Goal: Information Seeking & Learning: Learn about a topic

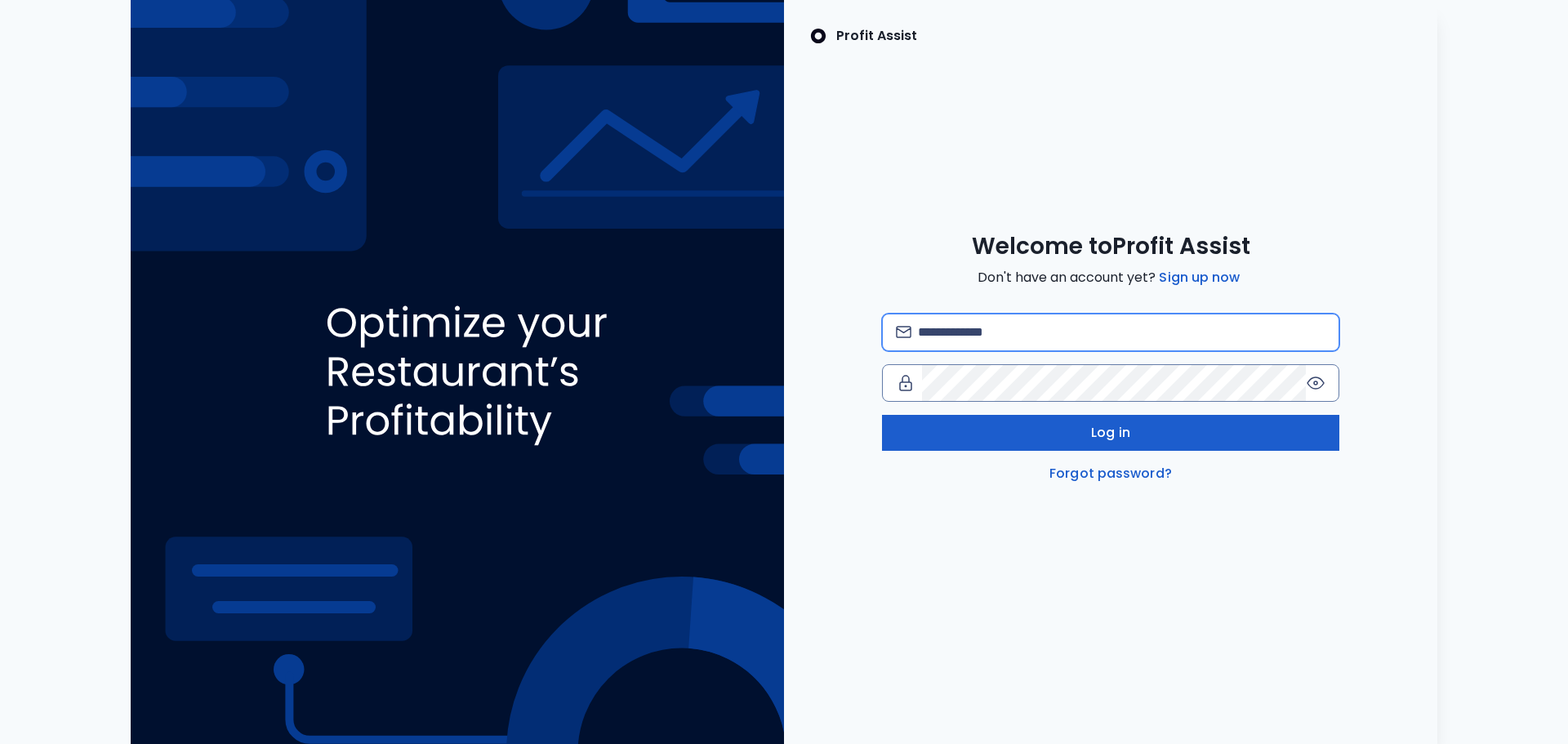
type input "**********"
click at [1107, 442] on button "Log in" at bounding box center [1111, 433] width 457 height 36
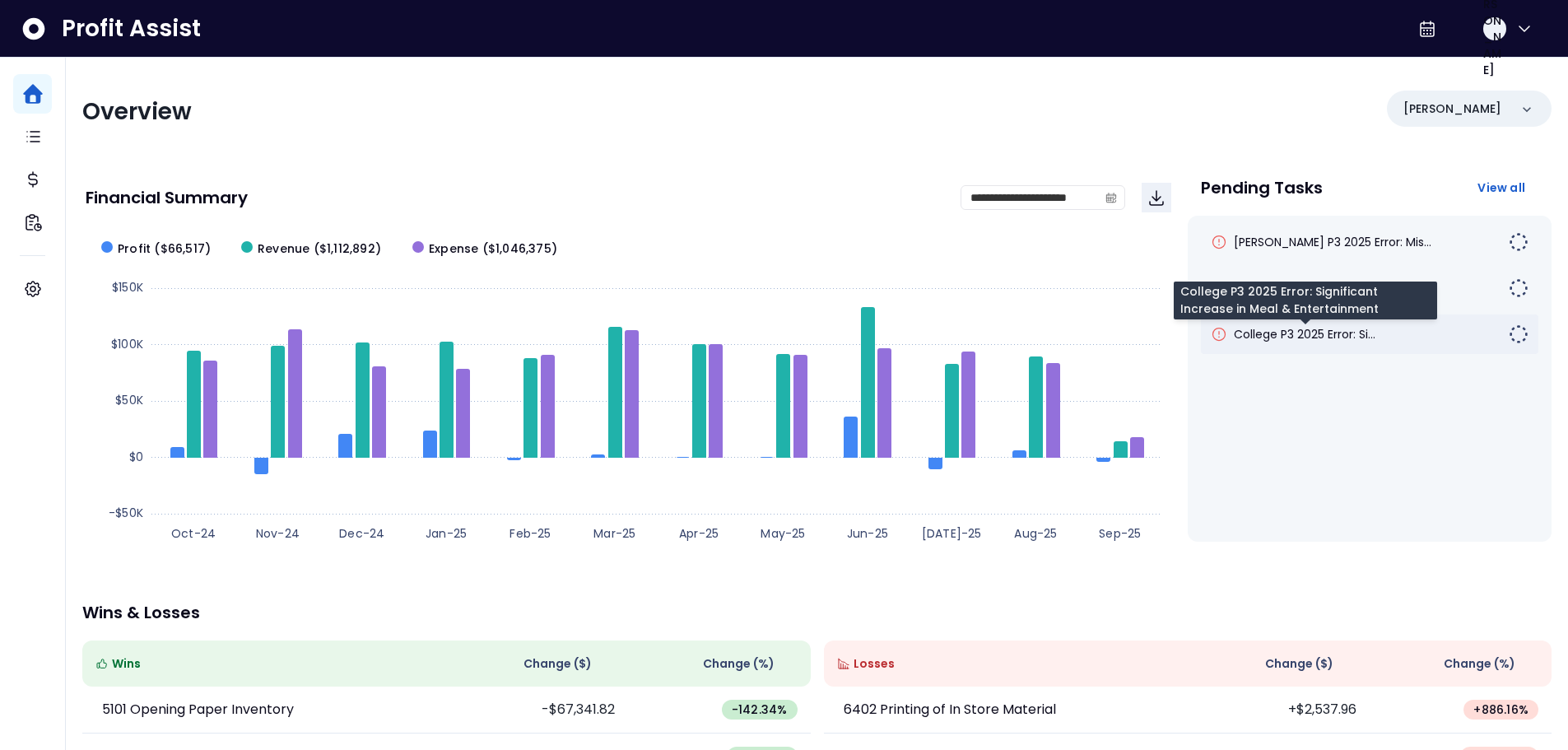
click at [1300, 340] on span "College P3 2025 Error: Si..." at bounding box center [1304, 335] width 141 height 17
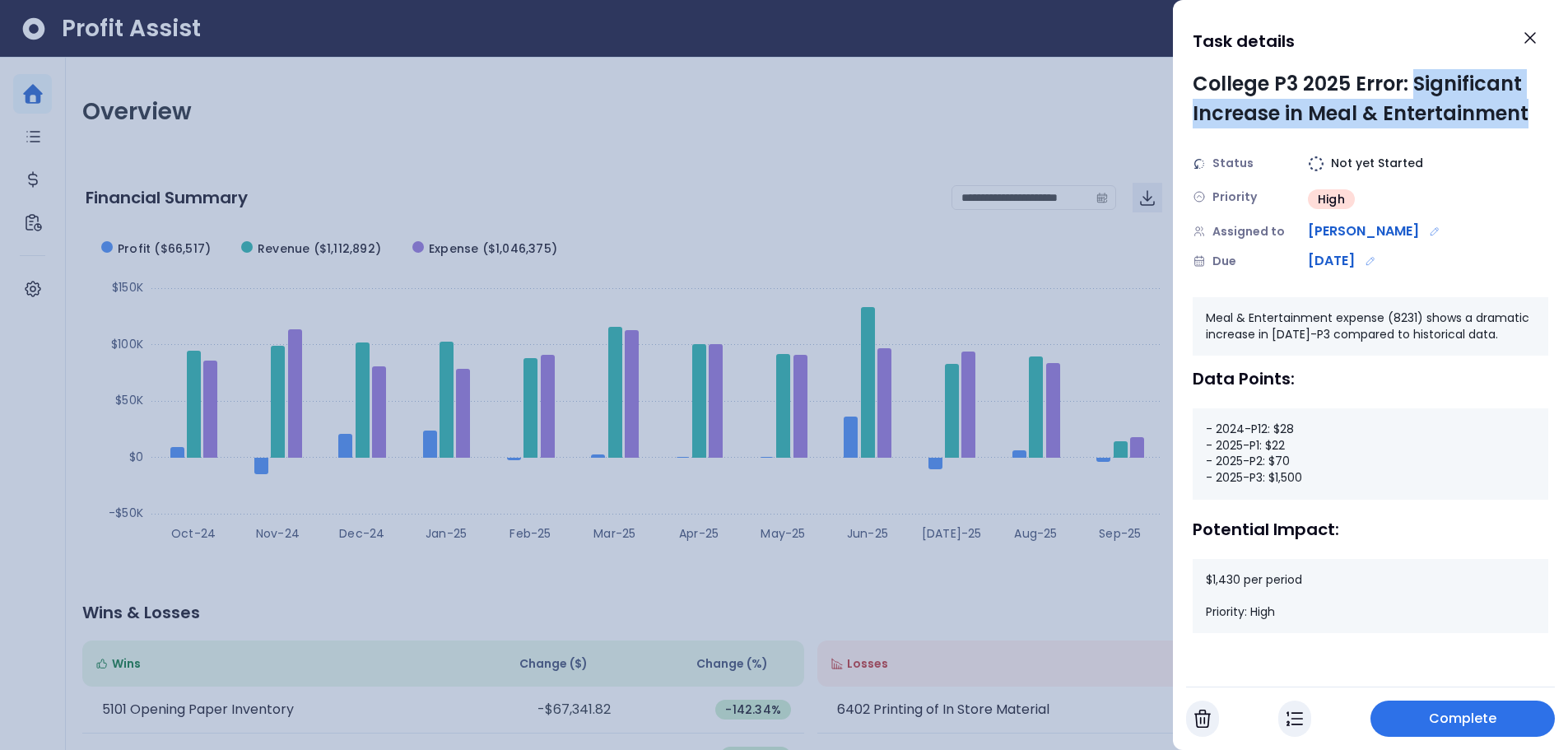
drag, startPoint x: 1414, startPoint y: 77, endPoint x: 1527, endPoint y: 117, distance: 119.9
click at [1527, 117] on div "College P3 2025 Error: Significant Increase in Meal & Entertainment" at bounding box center [1371, 99] width 355 height 59
drag, startPoint x: 1304, startPoint y: 479, endPoint x: 1262, endPoint y: 484, distance: 42.3
click at [1262, 484] on div "- 2024-P12: $28 - 2025-P1: $22 - 2025-P2: $70 - 2025-P3: $1,500" at bounding box center [1371, 453] width 355 height 91
drag, startPoint x: 1299, startPoint y: 467, endPoint x: 1272, endPoint y: 464, distance: 27.2
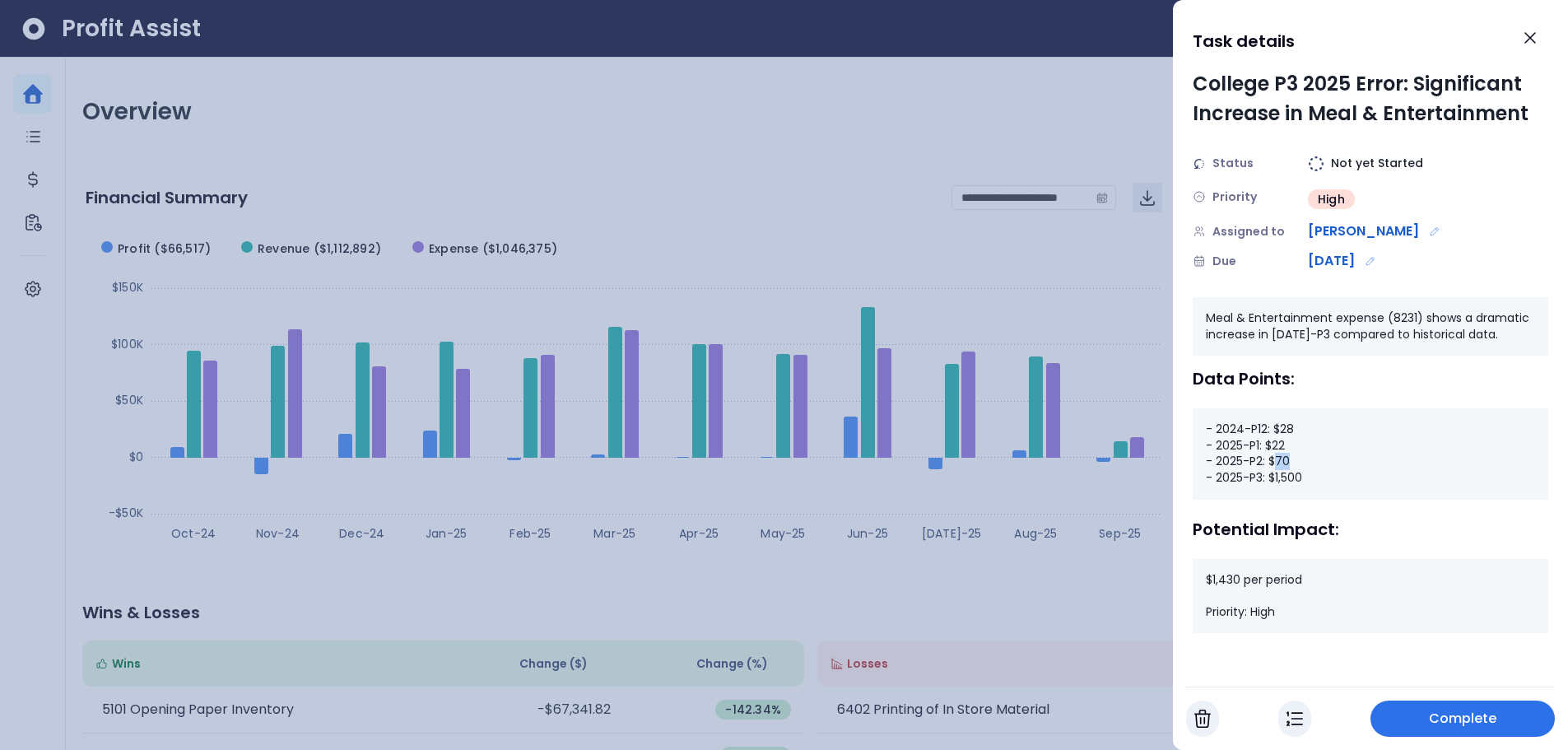
click at [1272, 464] on div "- 2024-P12: $28 - 2025-P1: $22 - 2025-P2: $70 - 2025-P3: $1,500" at bounding box center [1371, 453] width 355 height 91
drag, startPoint x: 1287, startPoint y: 444, endPoint x: 1269, endPoint y: 446, distance: 18.1
click at [1269, 446] on div "- 2024-P12: $28 - 2025-P1: $22 - 2025-P2: $70 - 2025-P3: $1,500" at bounding box center [1371, 453] width 355 height 91
drag, startPoint x: 1304, startPoint y: 433, endPoint x: 1285, endPoint y: 434, distance: 19.0
click at [1286, 433] on div "- 2024-P12: $28 - 2025-P1: $22 - 2025-P2: $70 - 2025-P3: $1,500" at bounding box center [1371, 453] width 355 height 91
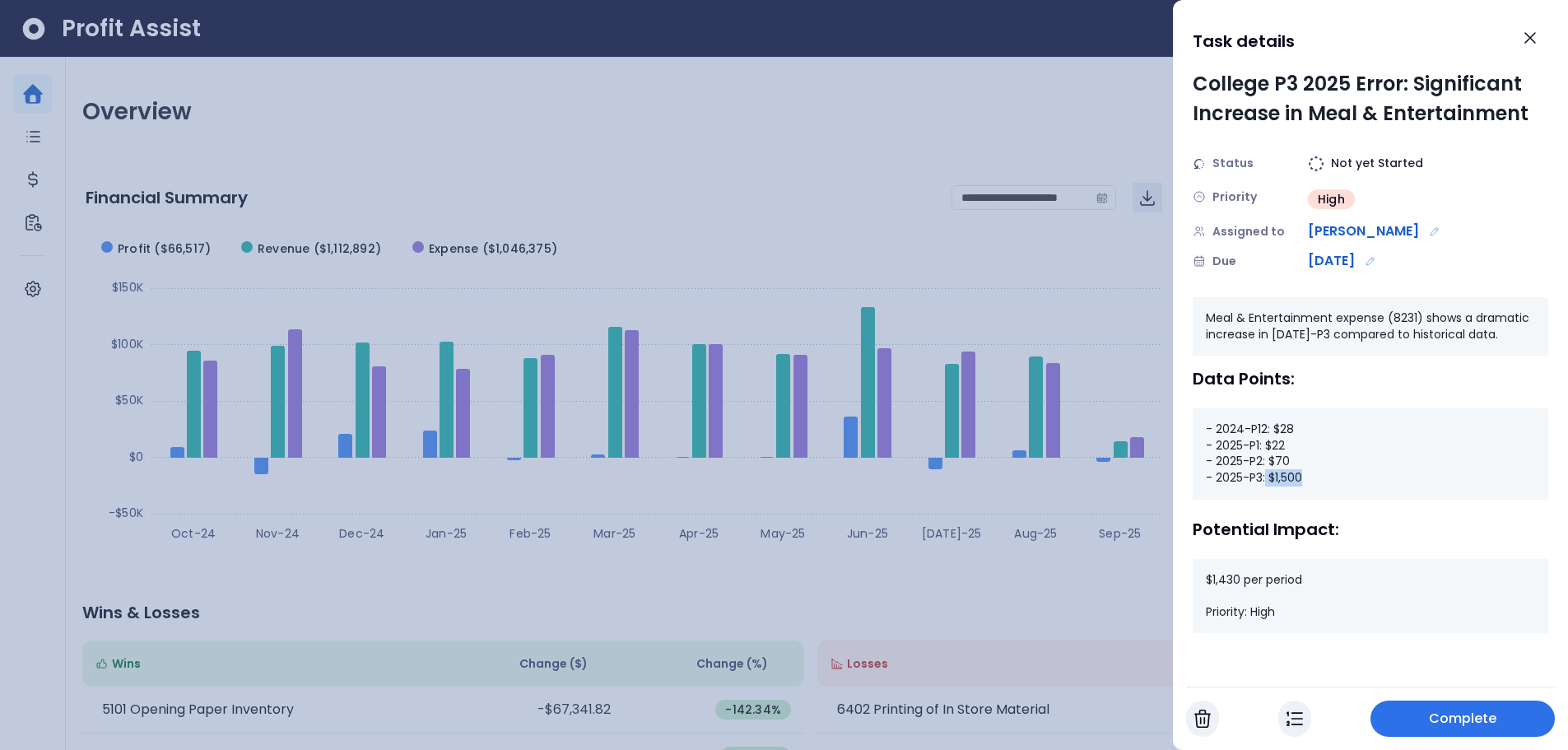
drag, startPoint x: 1300, startPoint y: 477, endPoint x: 1267, endPoint y: 479, distance: 33.1
click at [1267, 479] on div "- 2024-P12: $28 - 2025-P1: $22 - 2025-P2: $70 - 2025-P3: $1,500" at bounding box center [1371, 453] width 355 height 91
click at [1529, 39] on icon "Close" at bounding box center [1531, 38] width 10 height 10
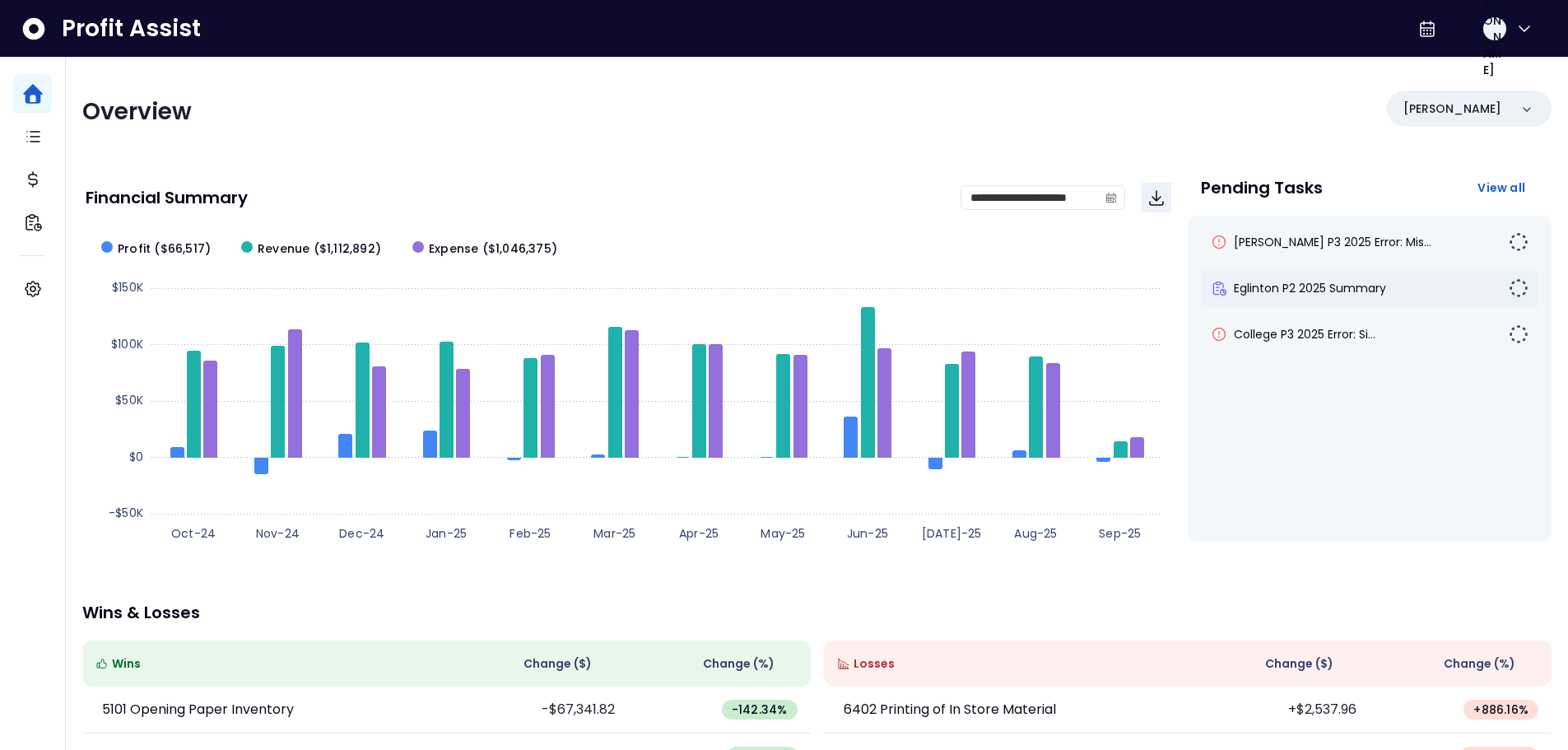
click at [1314, 298] on div "Eglinton P2 2025 Summary" at bounding box center [1370, 288] width 338 height 40
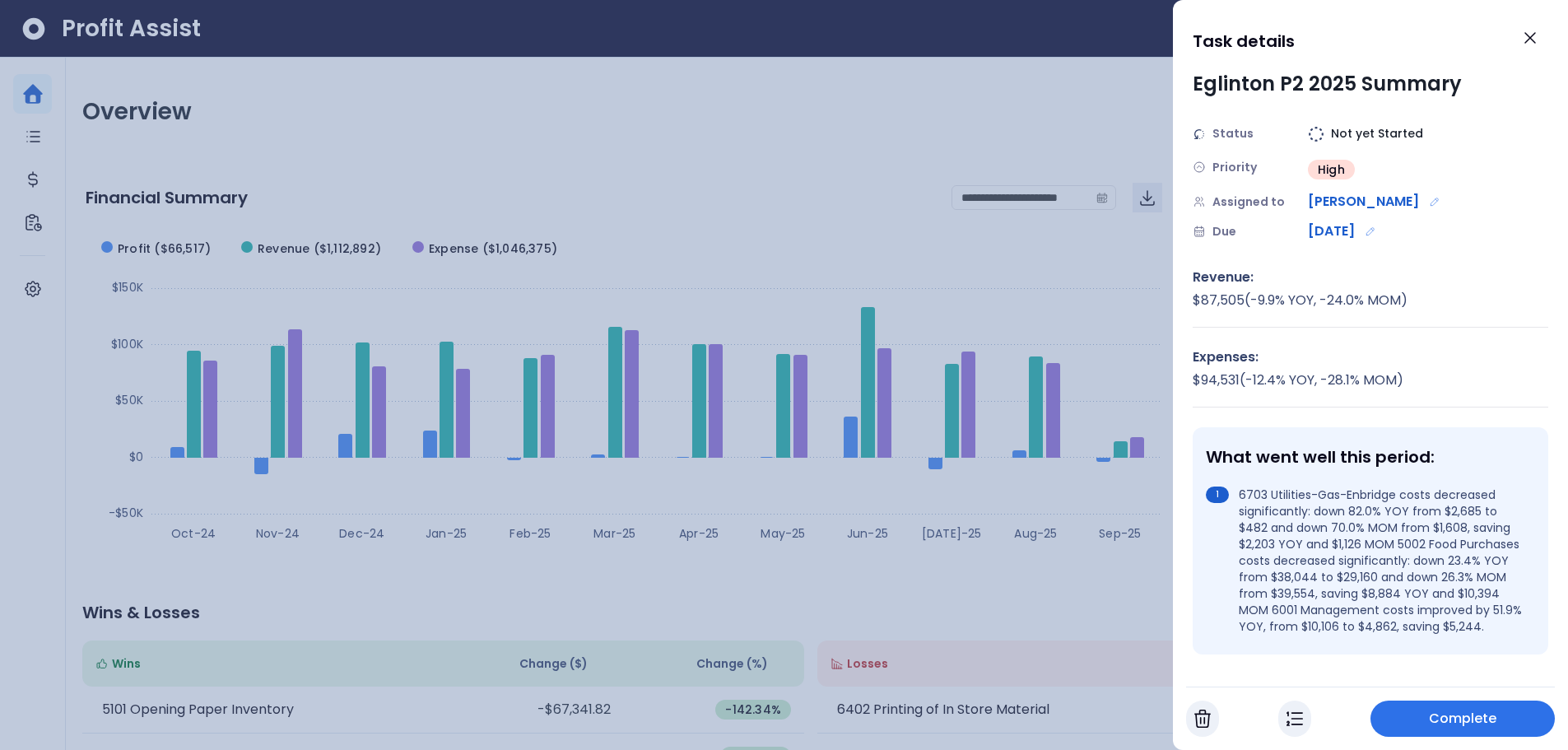
scroll to position [83, 0]
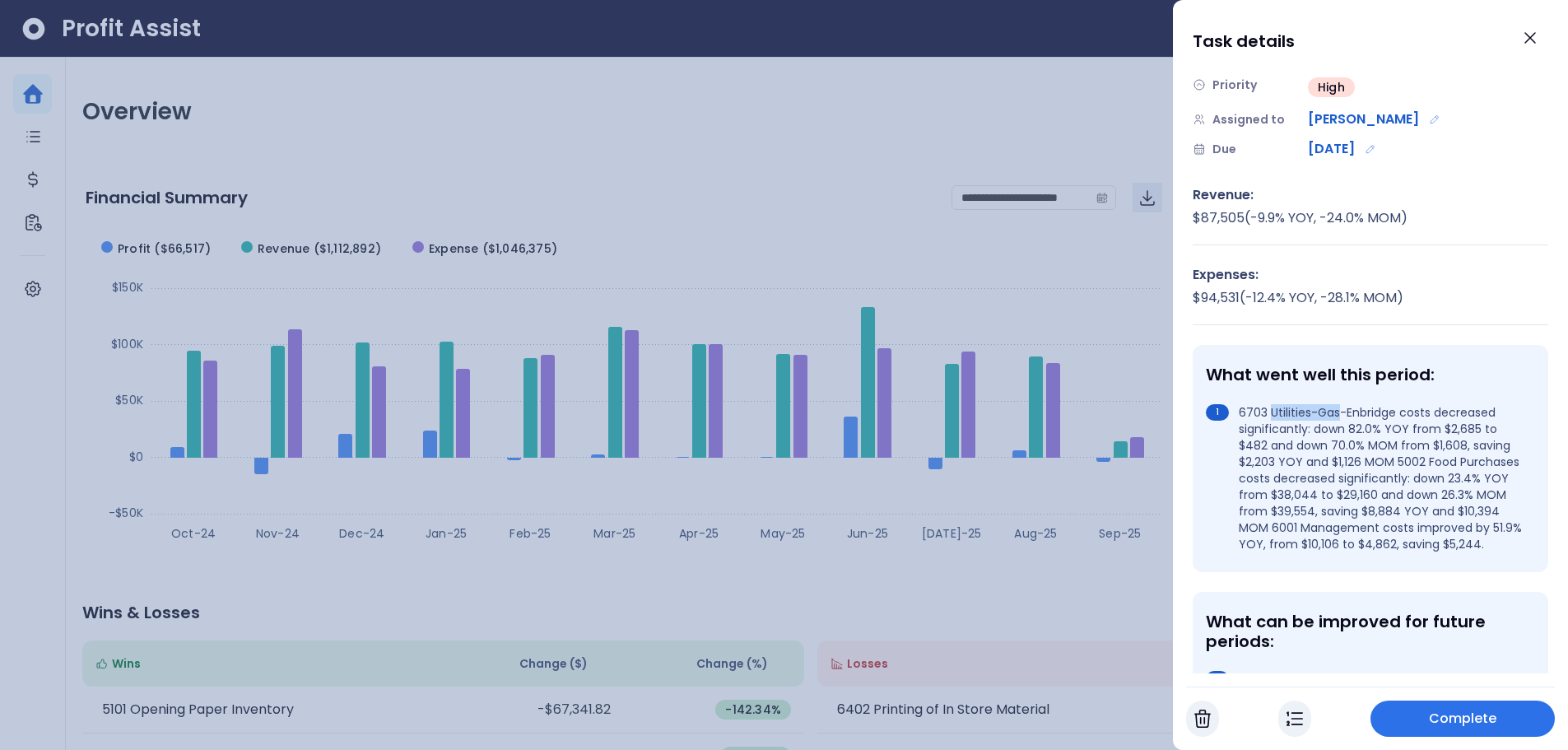
drag, startPoint x: 1310, startPoint y: 413, endPoint x: 1342, endPoint y: 411, distance: 32.1
click at [1342, 411] on li "6703 Utilities-Gas-Enbridge costs decreased significantly: down 82.0% YOY from …" at bounding box center [1367, 477] width 323 height 148
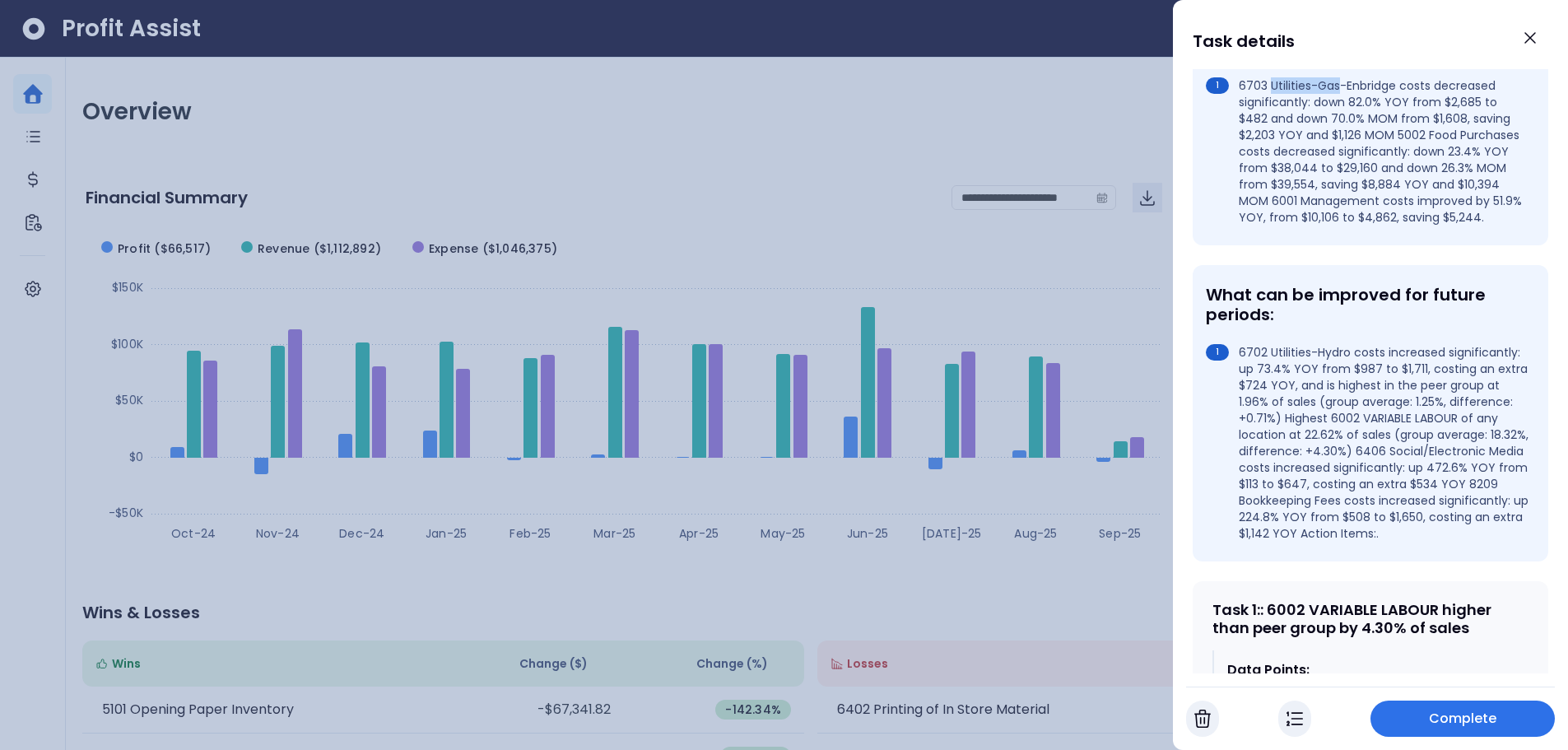
scroll to position [411, 0]
drag, startPoint x: 1255, startPoint y: 366, endPoint x: 1314, endPoint y: 388, distance: 63.0
click at [1314, 388] on li "6702 Utilities-Hydro costs increased significantly: up 73.4% YOY from $987 to $…" at bounding box center [1367, 440] width 323 height 197
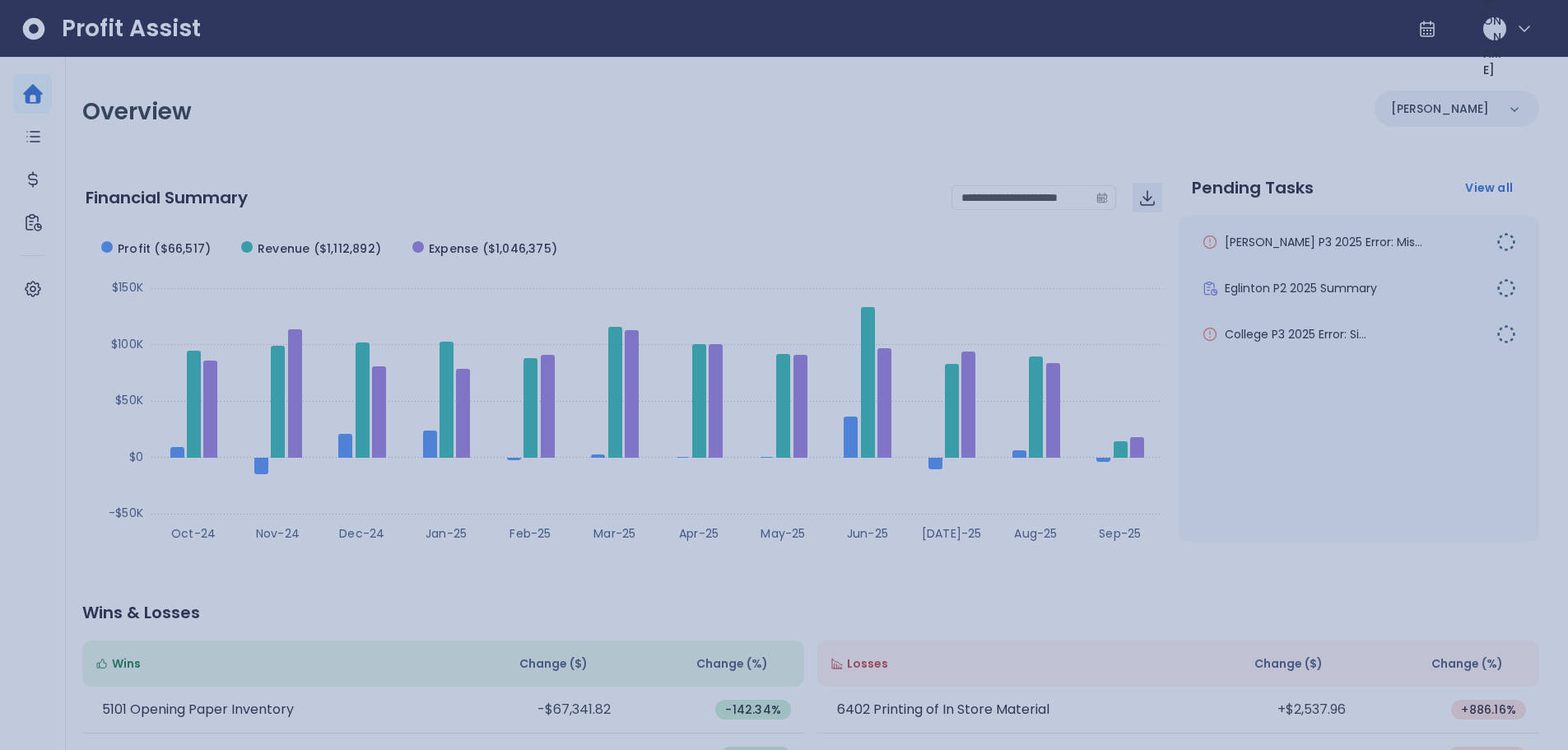
click at [900, 112] on div at bounding box center [784, 375] width 1568 height 750
